Goal: Information Seeking & Learning: Learn about a topic

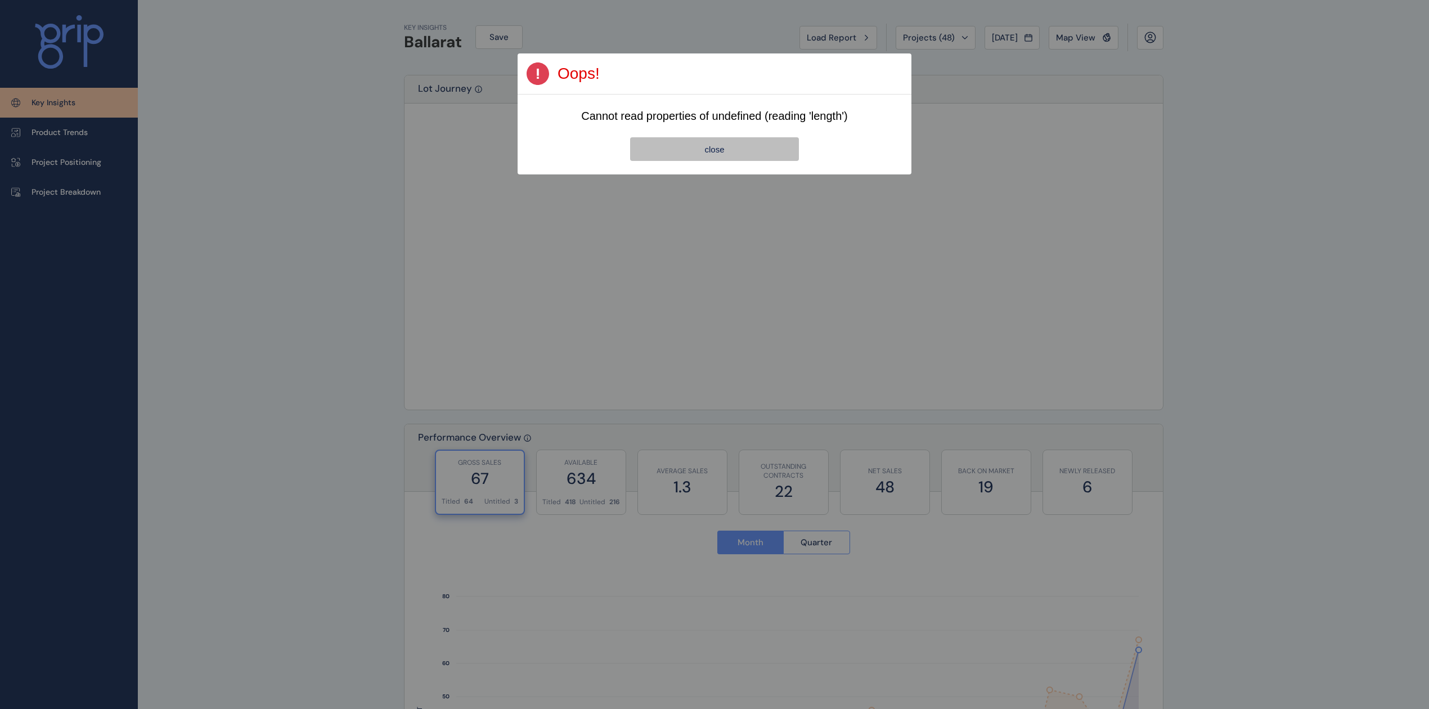
click at [722, 150] on span "close" at bounding box center [714, 150] width 20 height 10
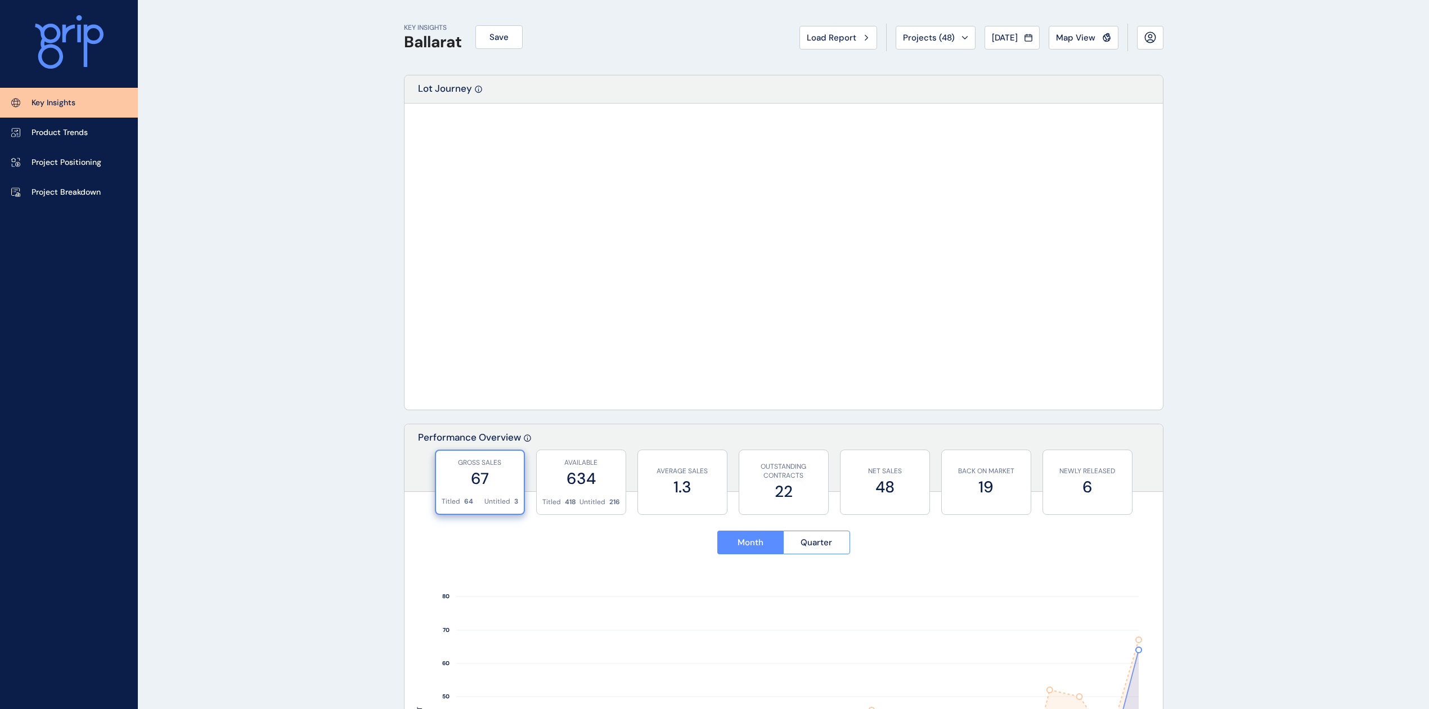
click at [82, 194] on p "Project Breakdown" at bounding box center [66, 192] width 69 height 11
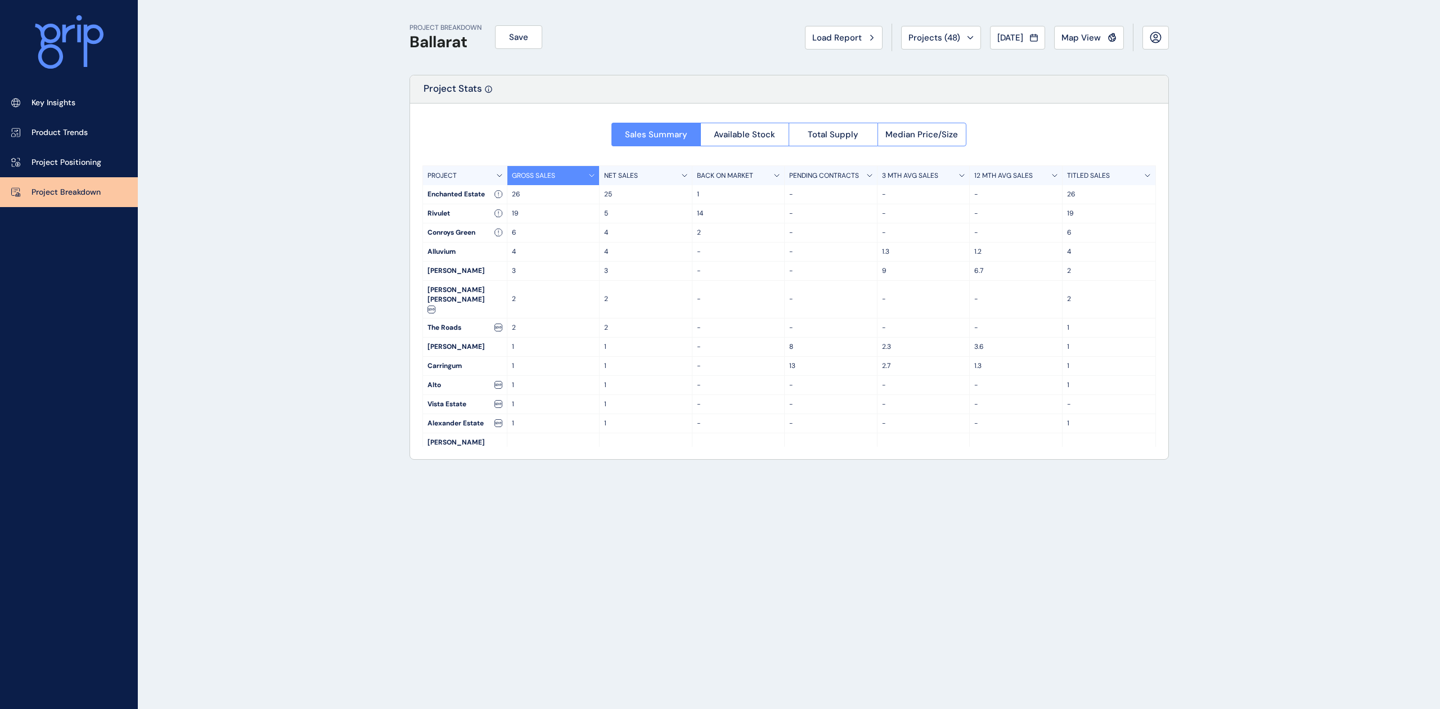
click at [847, 140] on span "Total Supply" at bounding box center [833, 134] width 51 height 11
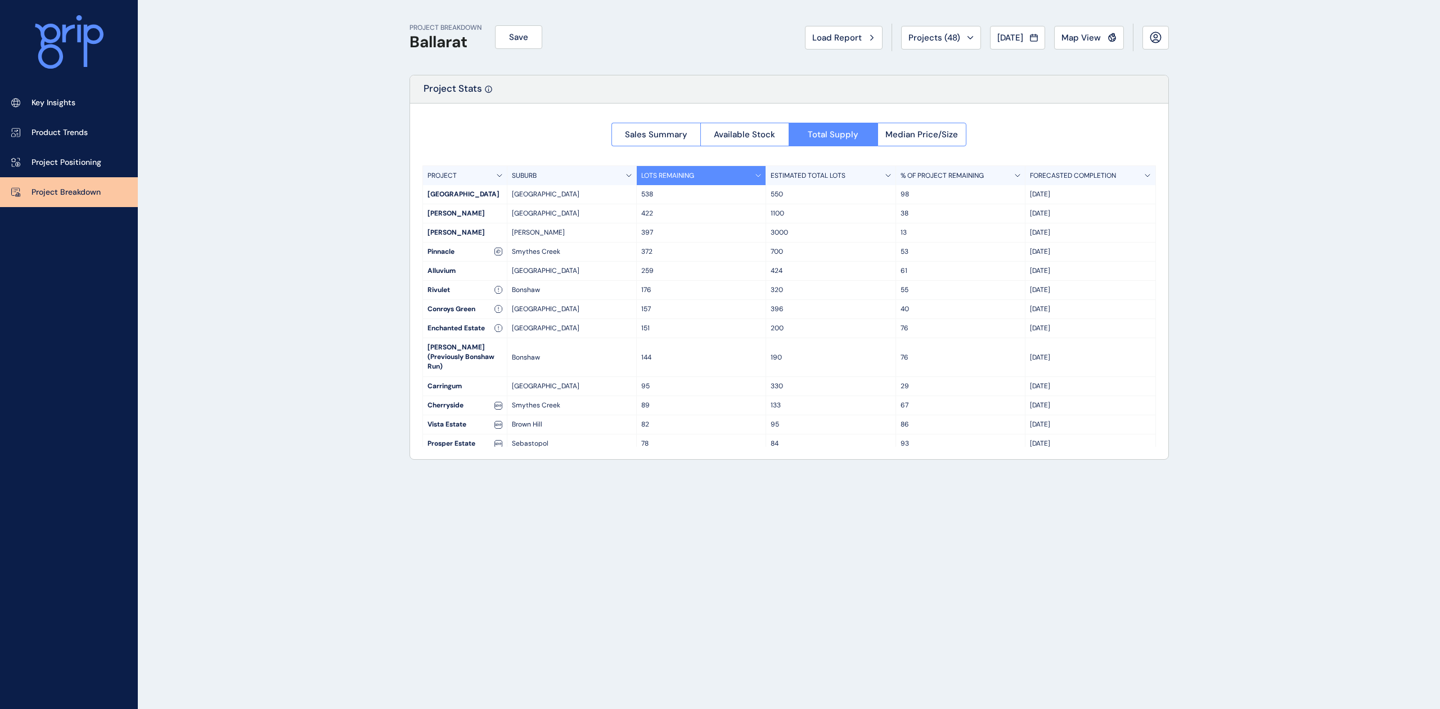
click at [625, 173] on div "SUBURB" at bounding box center [572, 175] width 129 height 19
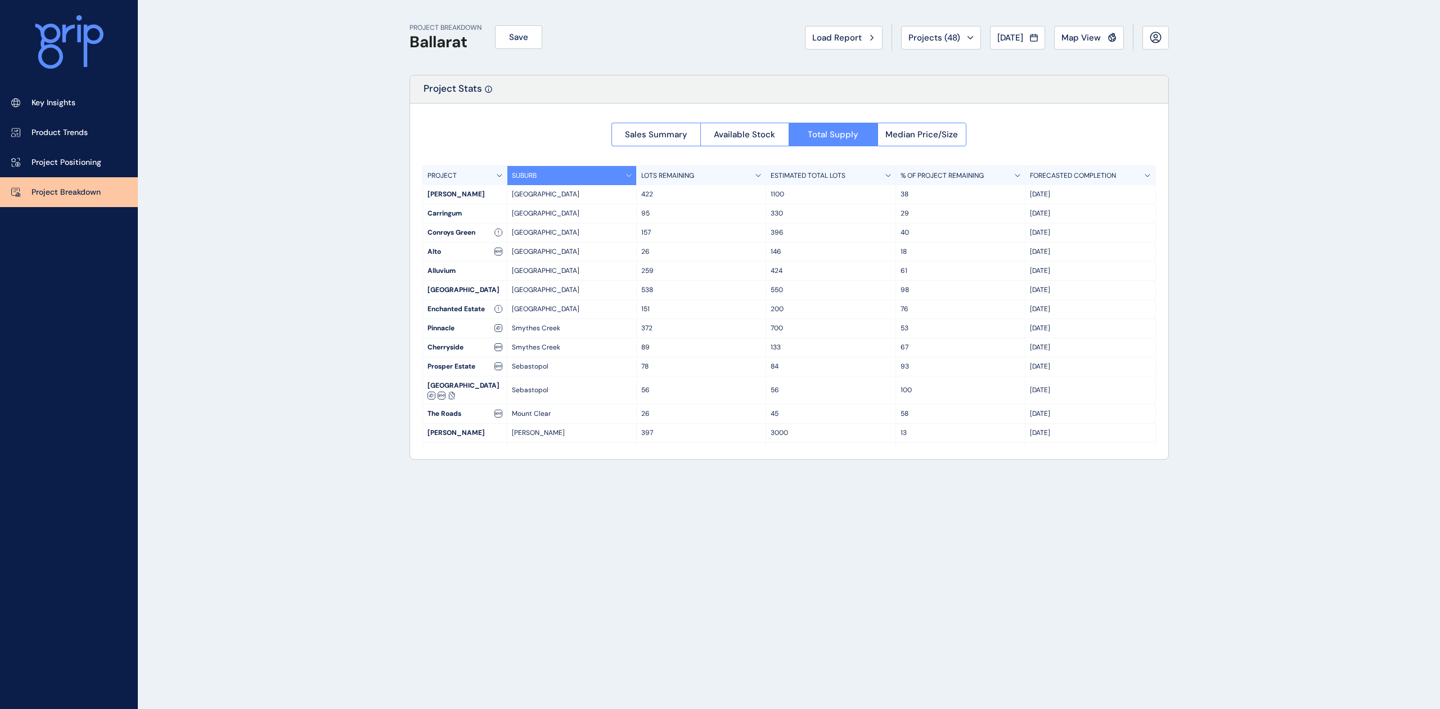
click at [622, 174] on div "SUBURB" at bounding box center [572, 175] width 129 height 19
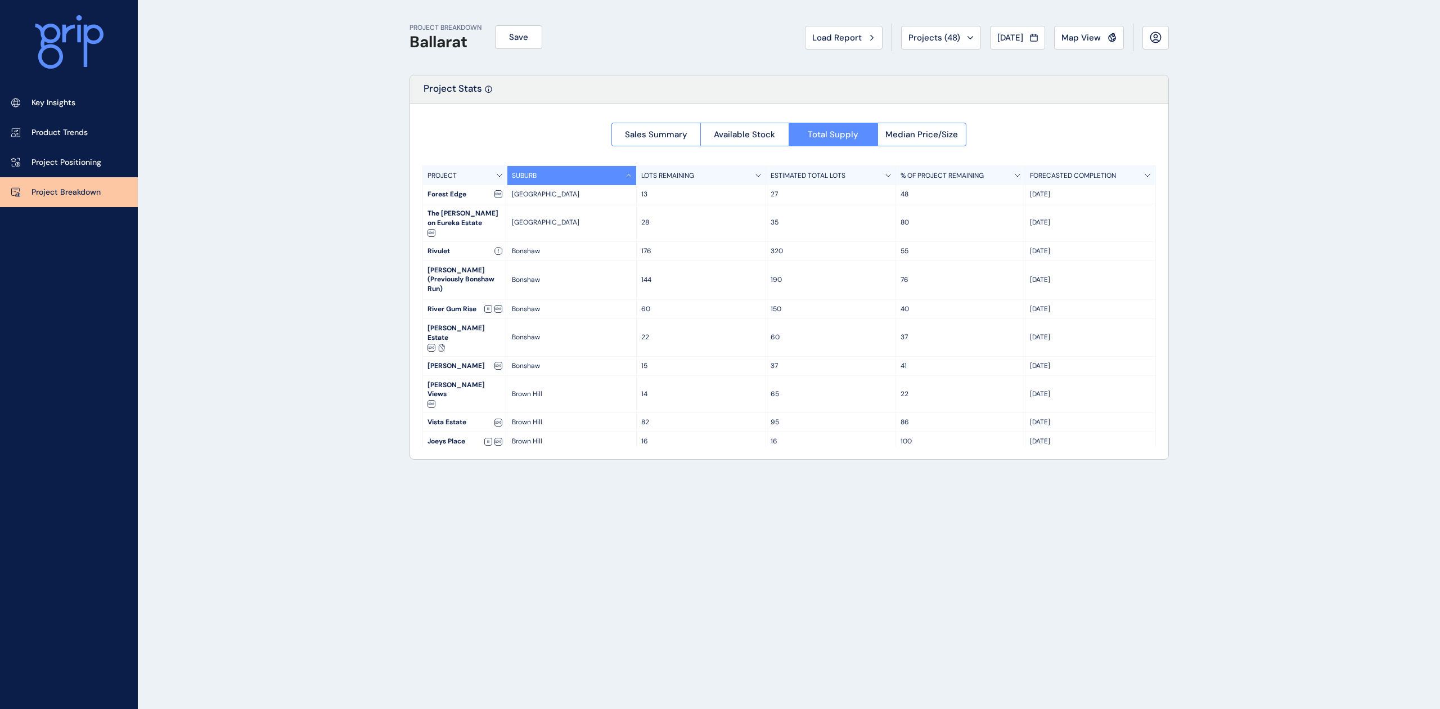
click at [88, 96] on link "Key Insights" at bounding box center [69, 103] width 138 height 30
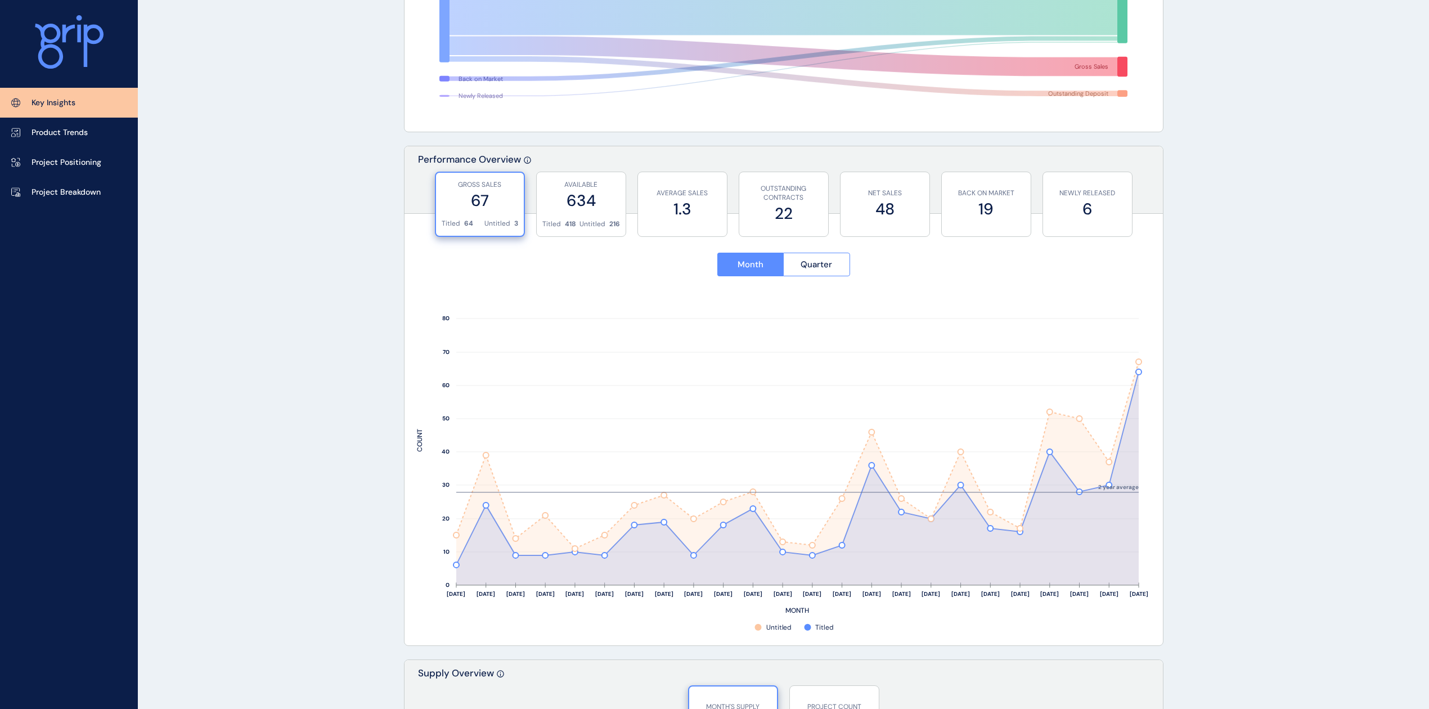
scroll to position [300, 0]
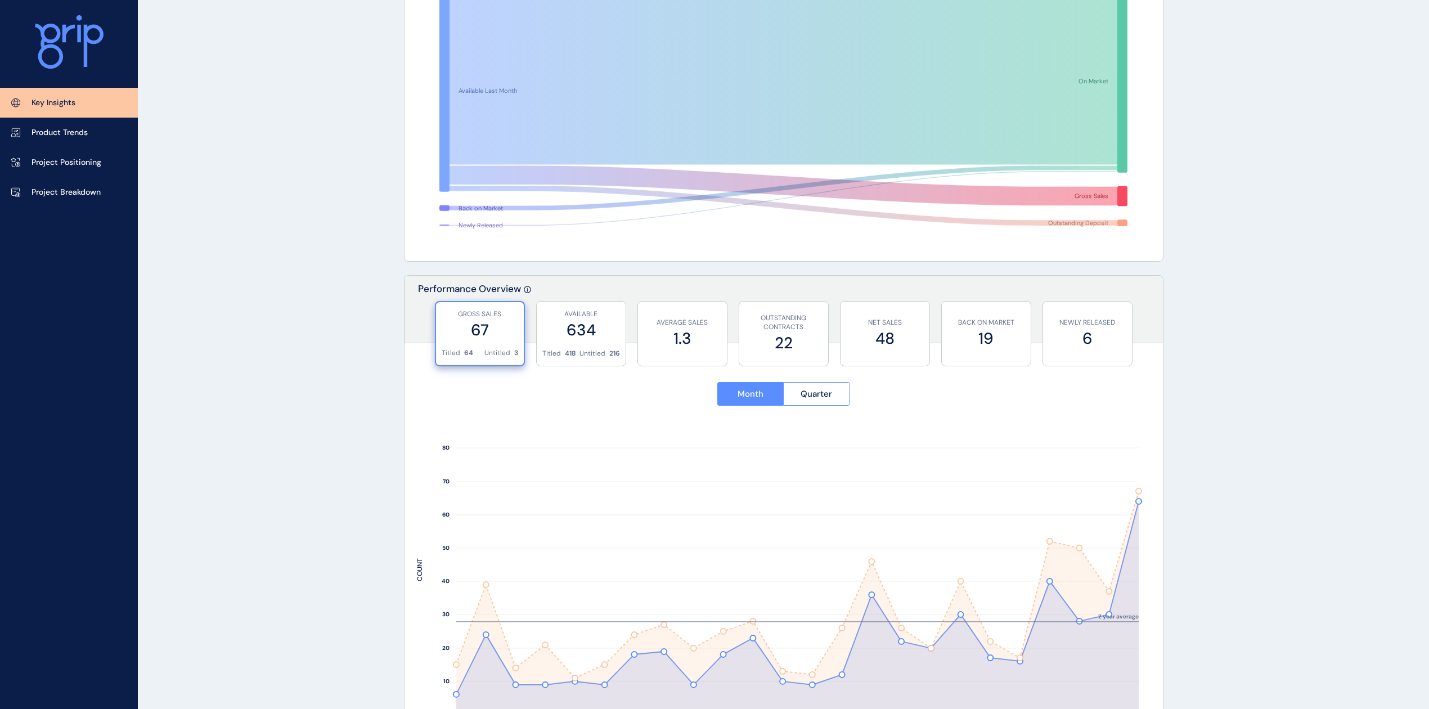
scroll to position [0, 0]
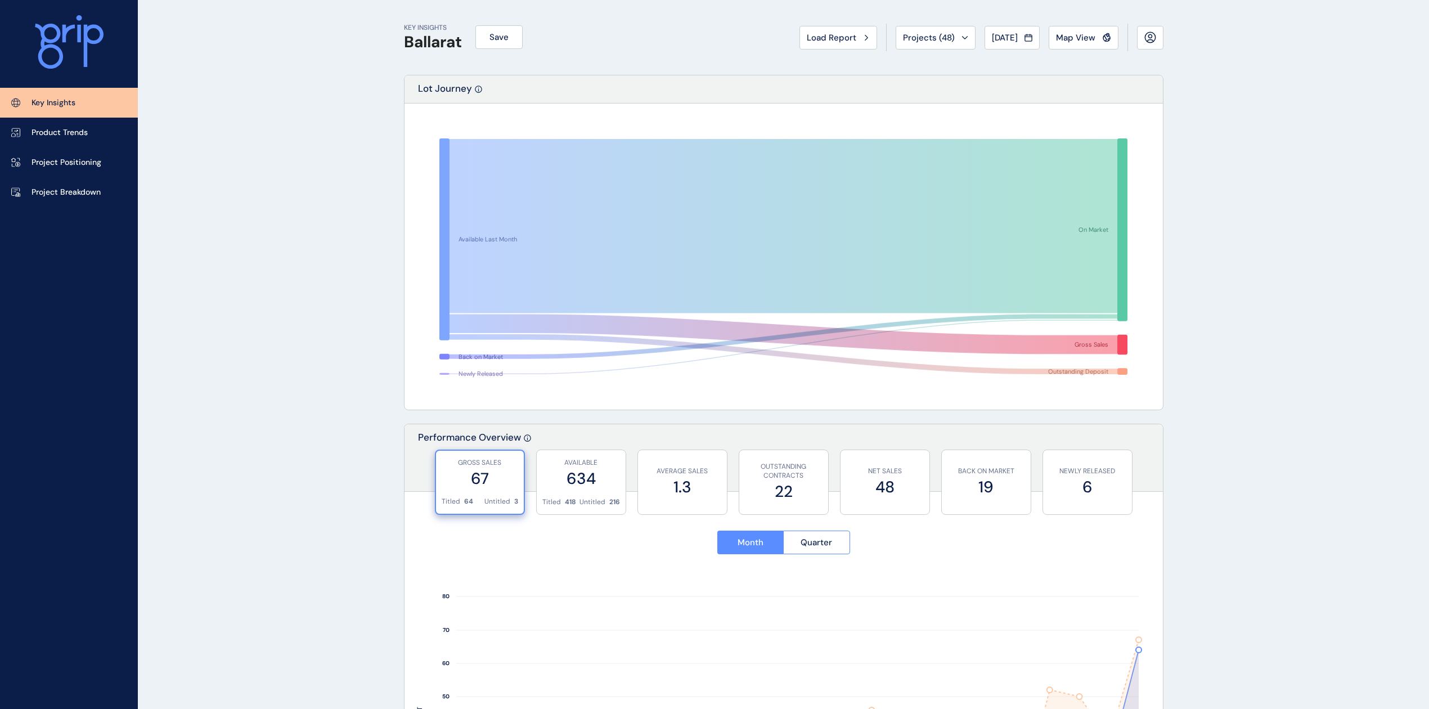
click at [936, 37] on span "Projects ( 48 )" at bounding box center [929, 37] width 52 height 11
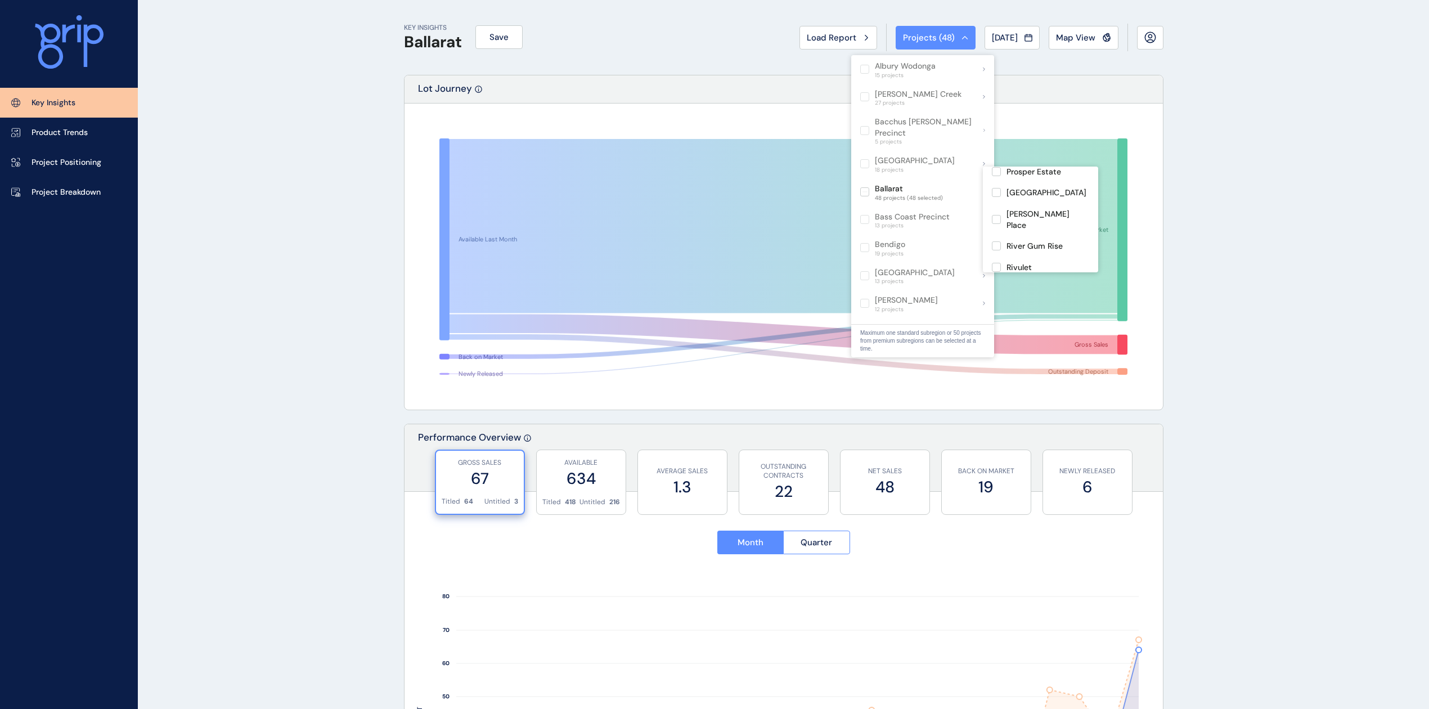
scroll to position [931, 0]
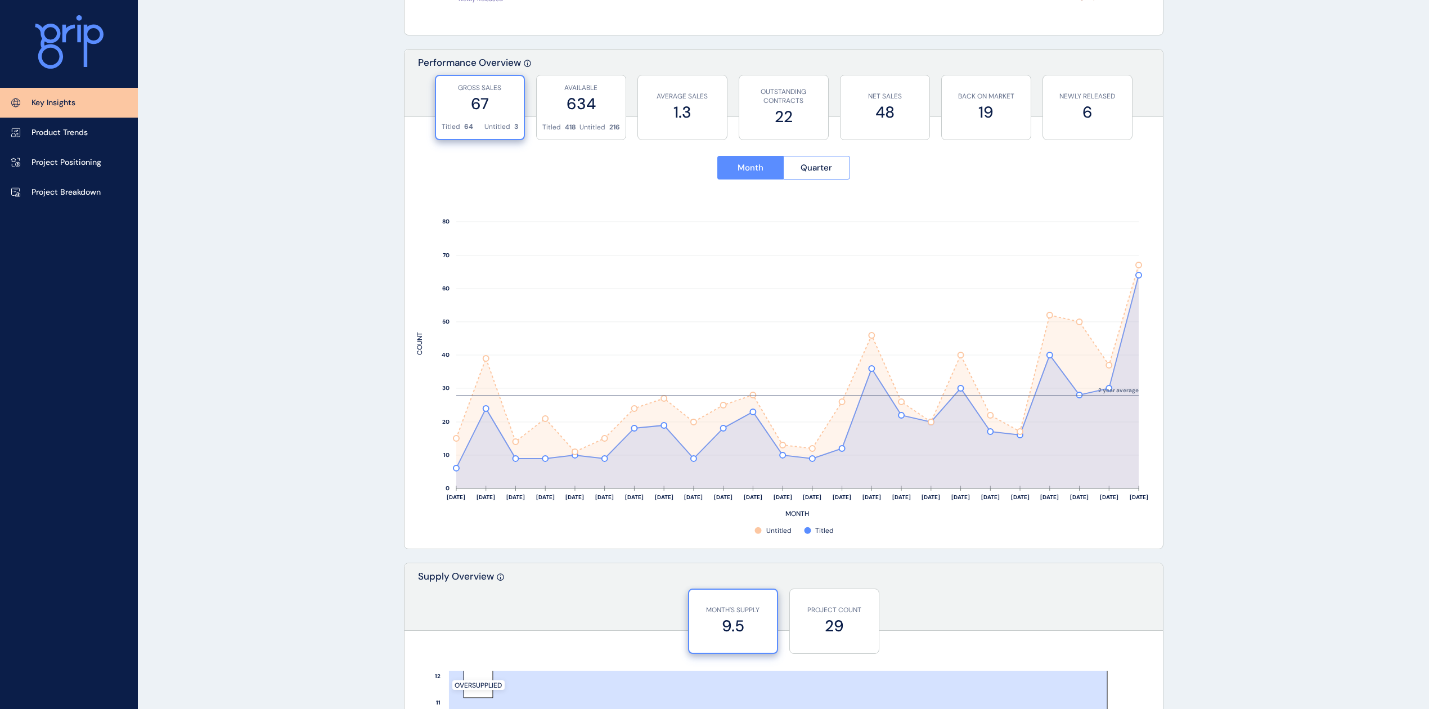
drag, startPoint x: 1387, startPoint y: 153, endPoint x: 1315, endPoint y: 178, distance: 76.3
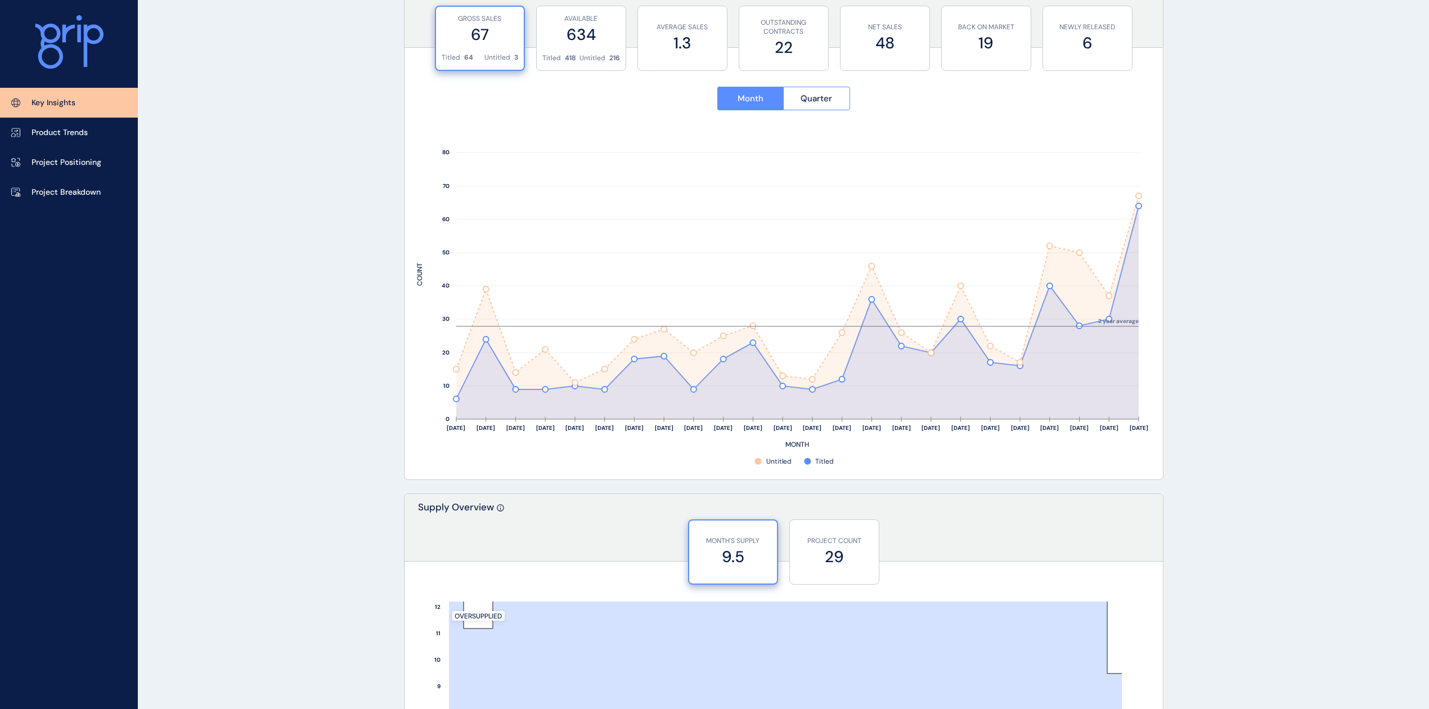
scroll to position [430, 0]
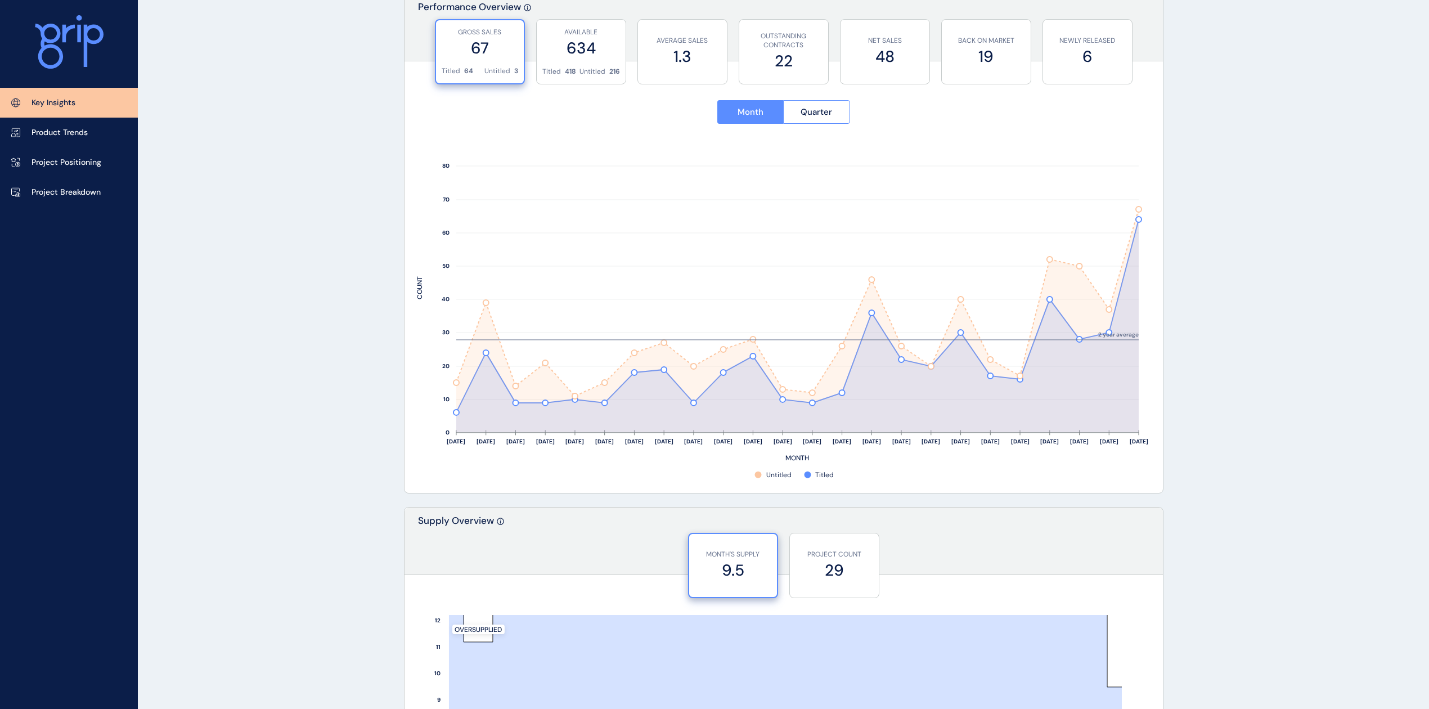
click at [70, 209] on div "Key Insights Product Trends Project Positioning Project Breakdown" at bounding box center [69, 354] width 138 height 709
drag, startPoint x: 68, startPoint y: 192, endPoint x: 164, endPoint y: 190, distance: 96.8
click at [68, 192] on p "Project Breakdown" at bounding box center [66, 192] width 69 height 11
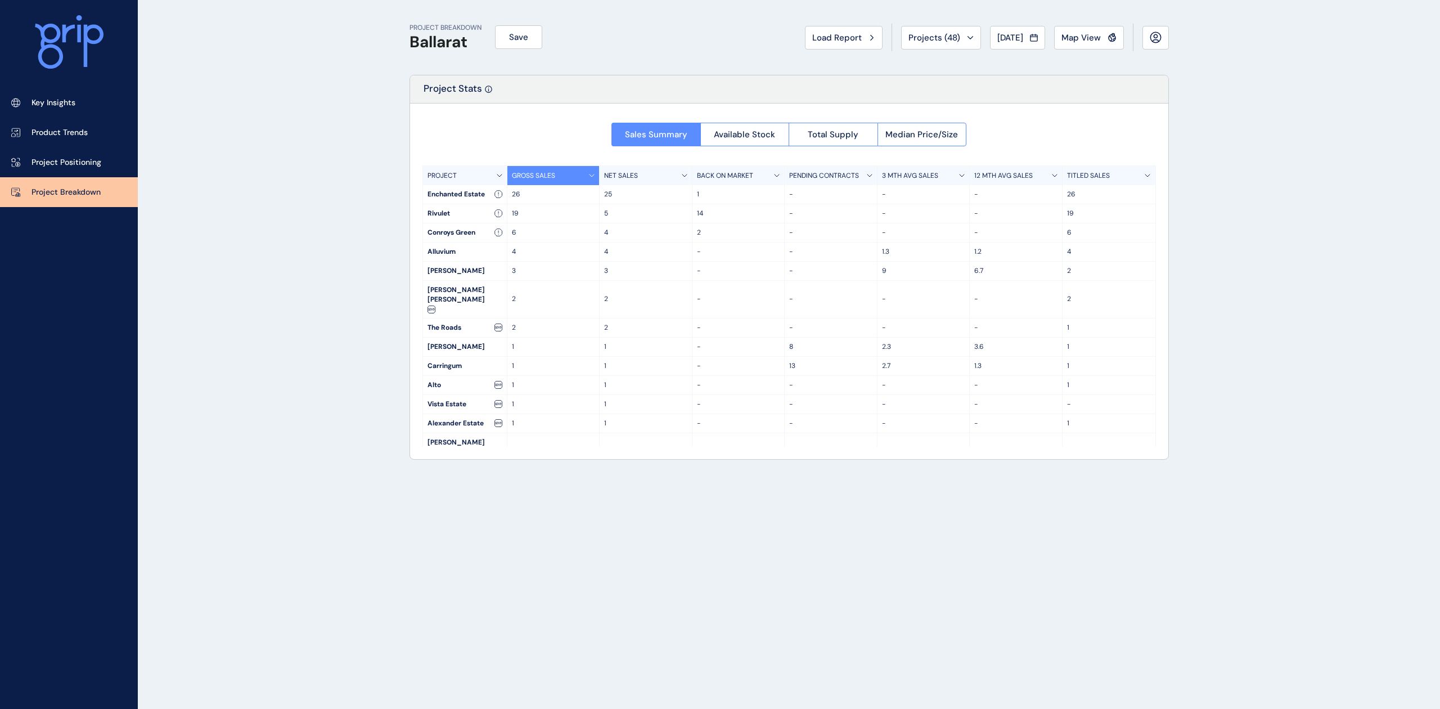
click at [158, 240] on div "PROJECT BREAKDOWN Ballarat Save Load Report Projects ( 48 ) [DATE] 2025 < > Jan…" at bounding box center [720, 354] width 1440 height 709
drag, startPoint x: 170, startPoint y: 217, endPoint x: 172, endPoint y: 205, distance: 12.6
click at [171, 217] on div "PROJECT BREAKDOWN Ballarat Save Load Report Projects ( 48 ) [DATE] 2025 < > Jan…" at bounding box center [720, 354] width 1440 height 709
drag, startPoint x: 1317, startPoint y: 89, endPoint x: 1310, endPoint y: 86, distance: 8.1
click at [1316, 88] on div "PROJECT BREAKDOWN Ballarat Save Load Report Projects ( 48 ) [DATE] 2025 < > Jan…" at bounding box center [720, 354] width 1440 height 709
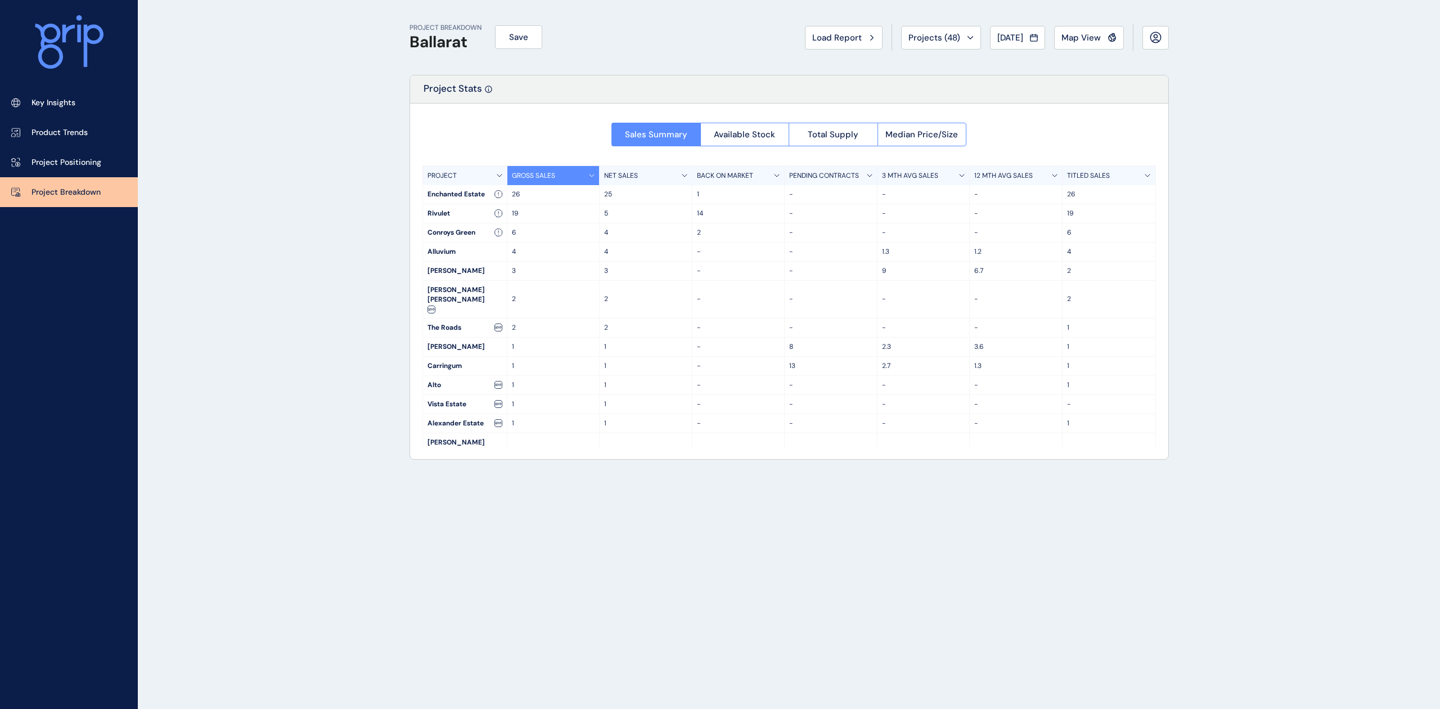
click at [1191, 233] on div "PROJECT BREAKDOWN Ballarat Save Load Report Projects ( 48 ) [DATE] 2025 < > Jan…" at bounding box center [720, 354] width 1440 height 709
click at [96, 99] on link "Key Insights" at bounding box center [69, 103] width 138 height 30
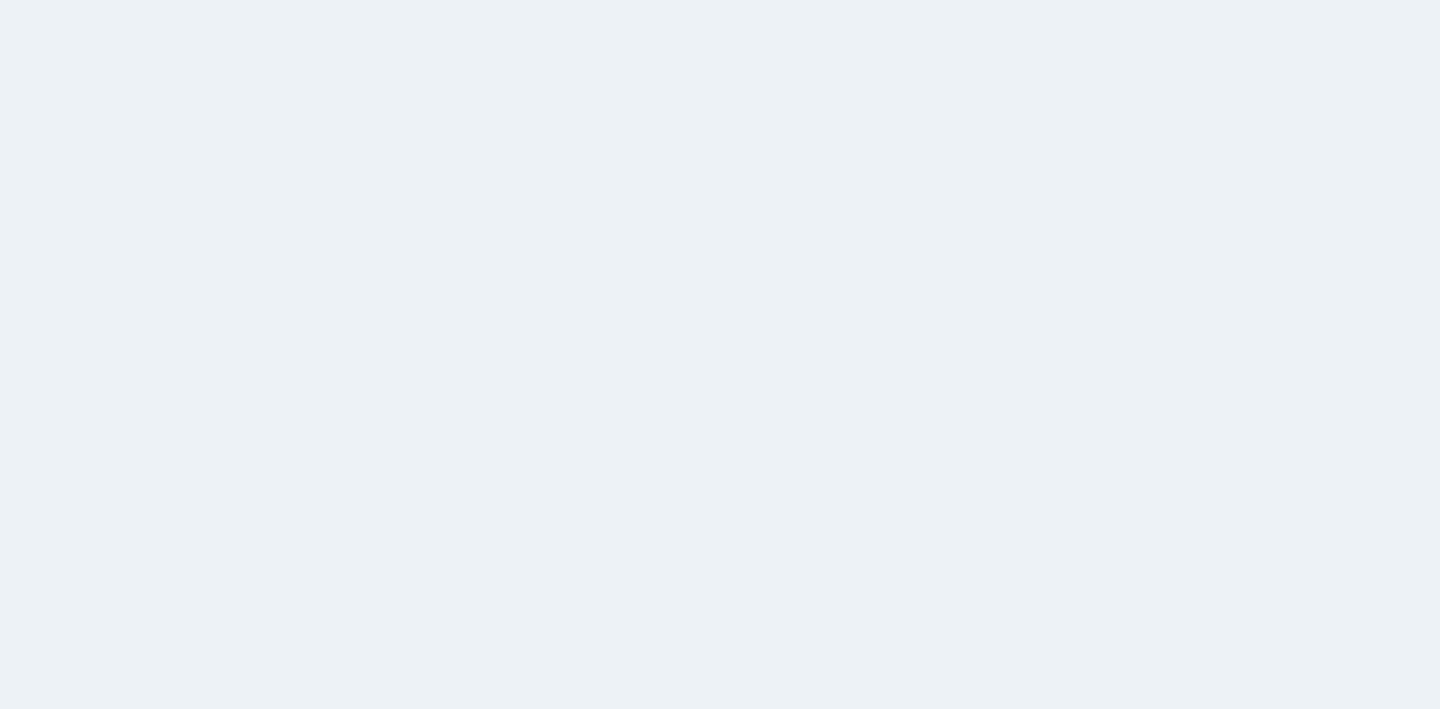
drag, startPoint x: 206, startPoint y: 192, endPoint x: 197, endPoint y: 19, distance: 173.0
click at [194, 55] on html at bounding box center [720, 354] width 1440 height 709
